Goal: Task Accomplishment & Management: Use online tool/utility

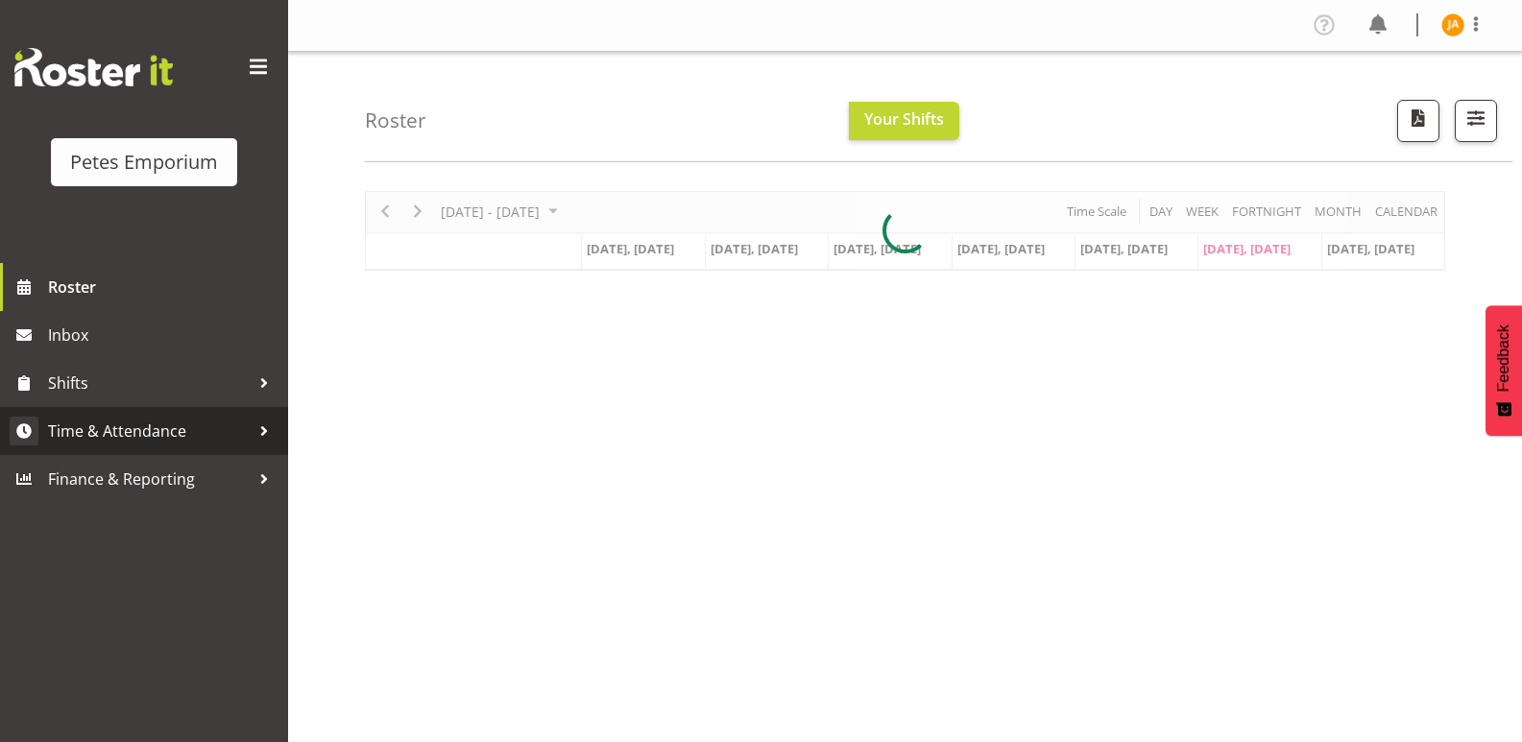
click at [161, 433] on span "Time & Attendance" at bounding box center [149, 431] width 202 height 29
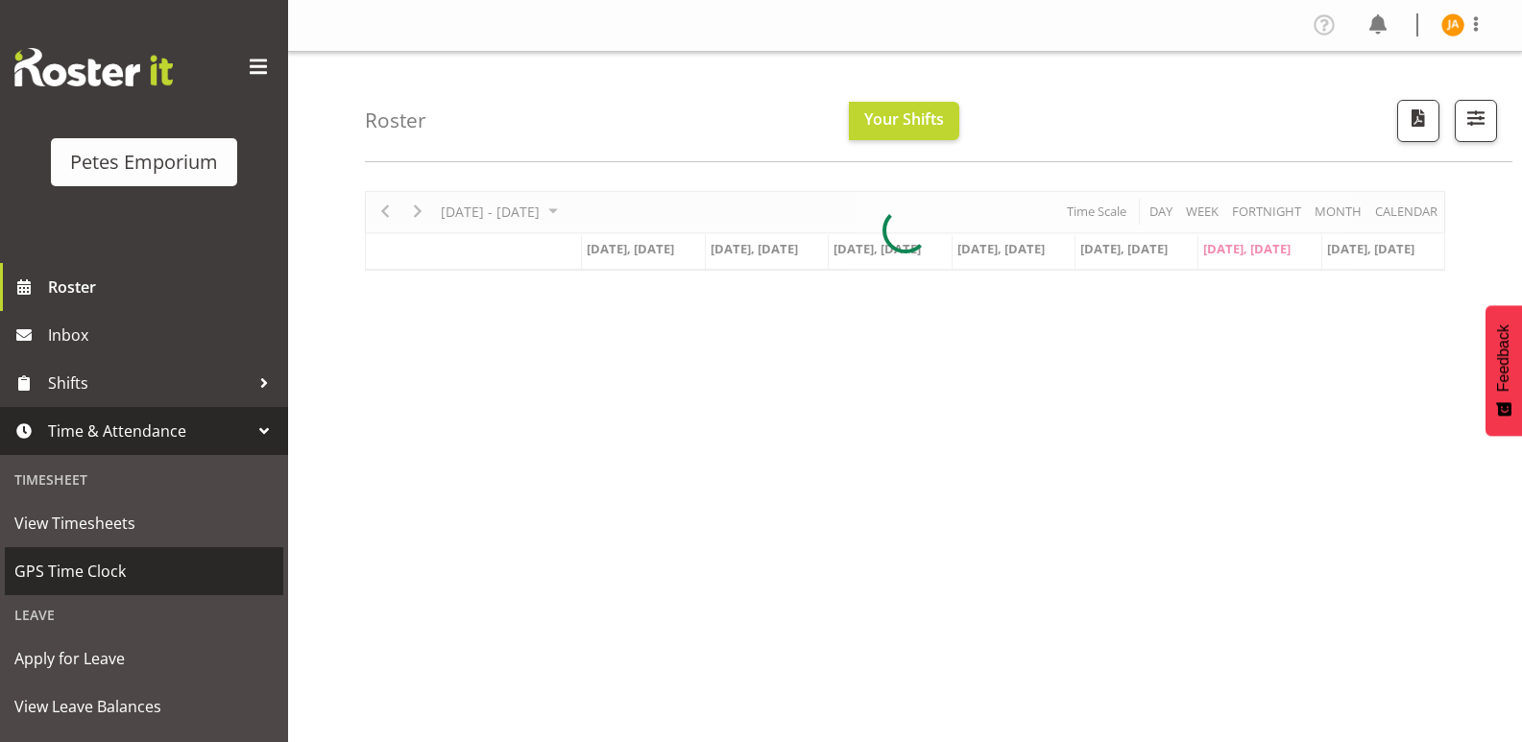
click at [124, 558] on span "GPS Time Clock" at bounding box center [143, 571] width 259 height 29
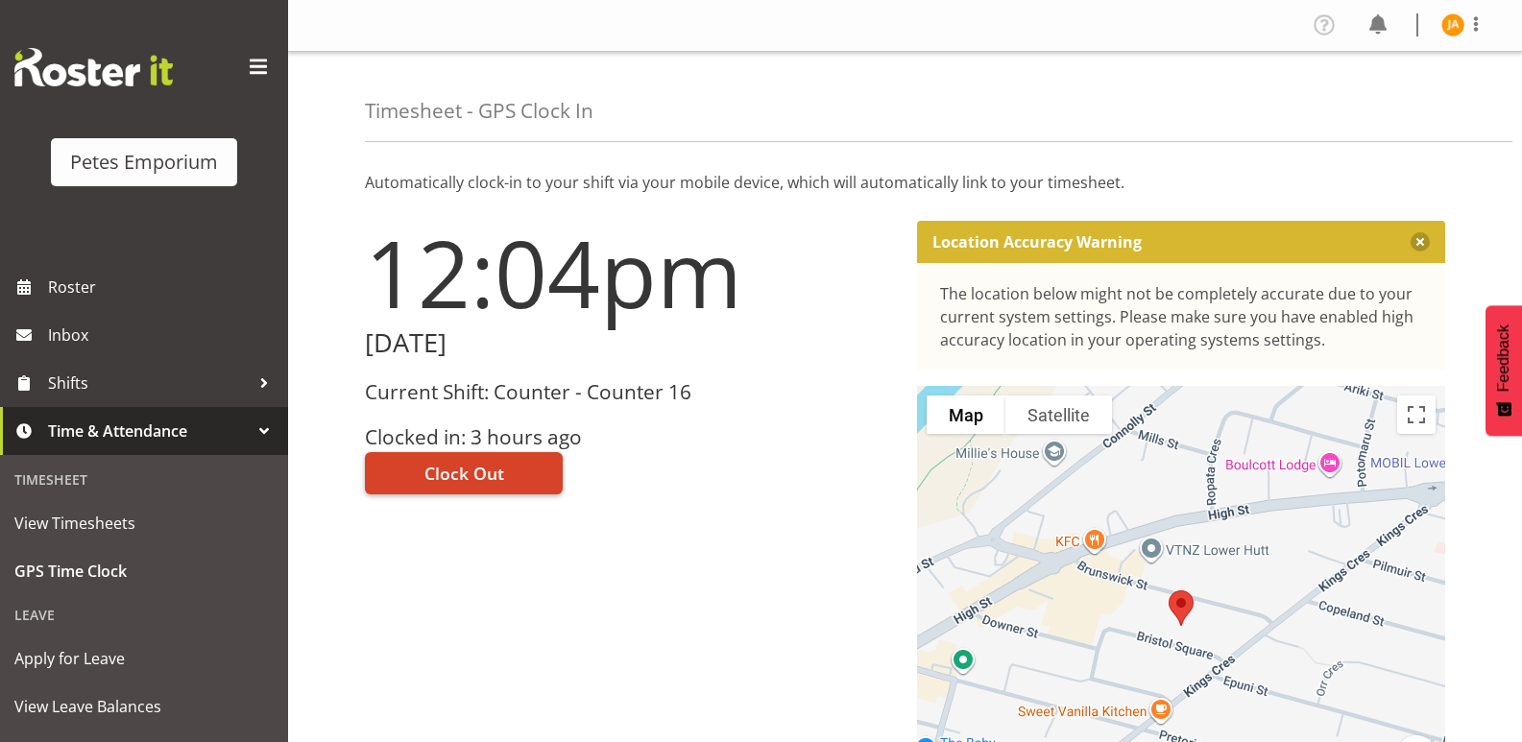
click at [507, 470] on button "Clock Out" at bounding box center [464, 473] width 198 height 42
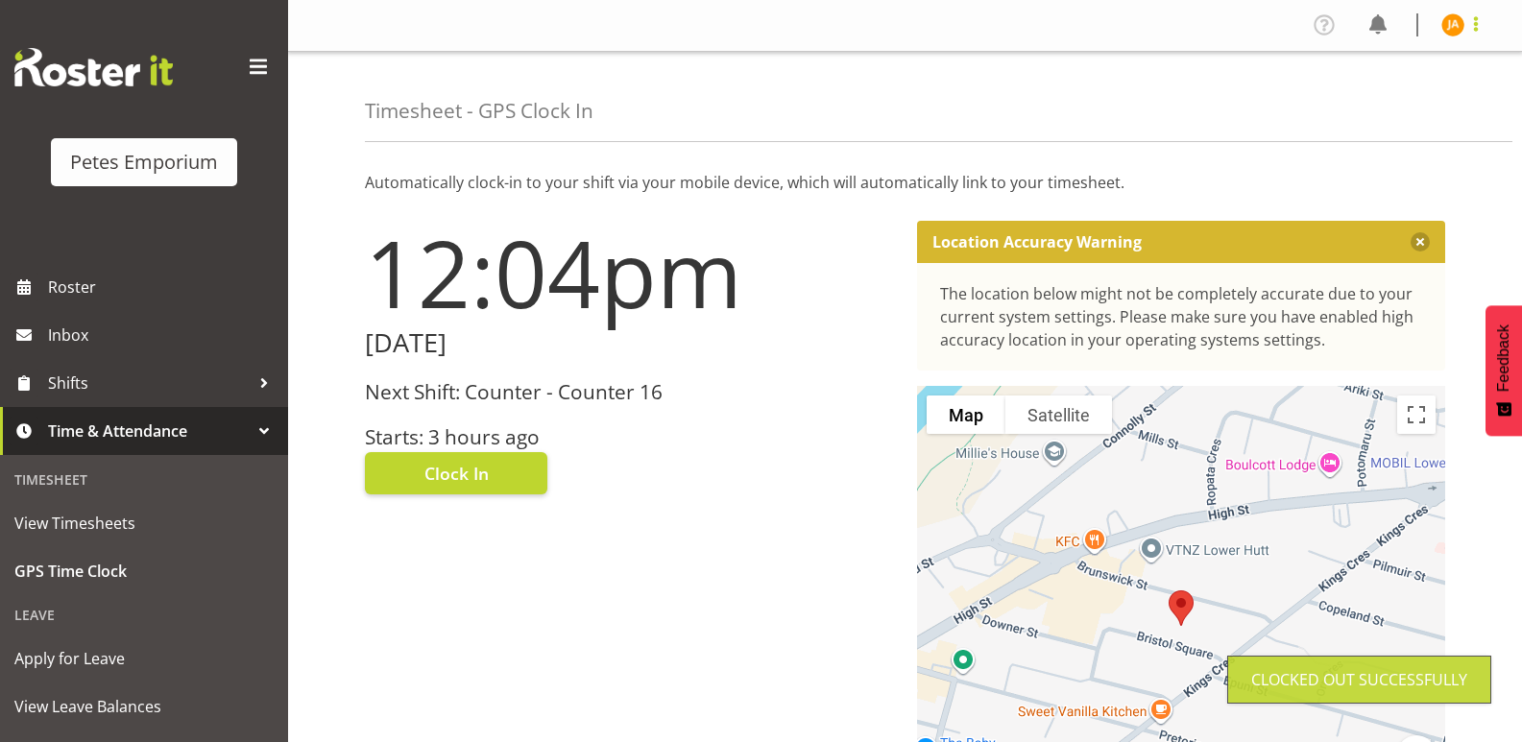
click at [1470, 31] on span at bounding box center [1475, 23] width 23 height 23
click at [1383, 109] on link "Log Out" at bounding box center [1395, 101] width 184 height 35
